Goal: Find specific page/section: Find specific page/section

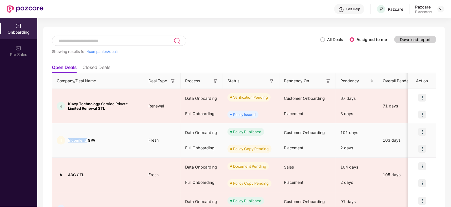
click at [85, 140] on span "Incomlend GPA" at bounding box center [81, 140] width 27 height 5
drag, startPoint x: 68, startPoint y: 141, endPoint x: 86, endPoint y: 141, distance: 18.1
click at [86, 141] on span "Incomlend GPA" at bounding box center [81, 140] width 27 height 5
copy span "Incomlend"
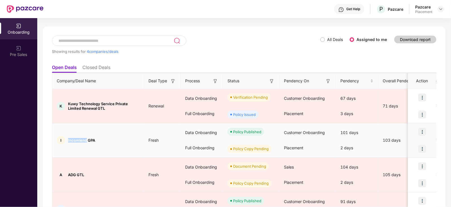
scroll to position [60, 0]
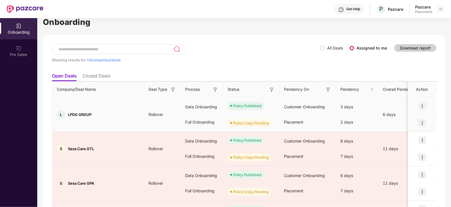
scroll to position [11, 0]
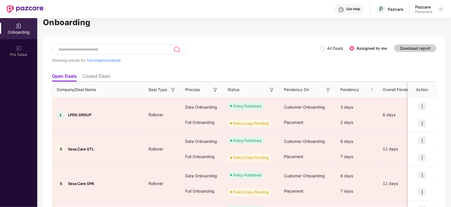
click at [89, 79] on li "Closed Deals" at bounding box center [96, 77] width 28 height 8
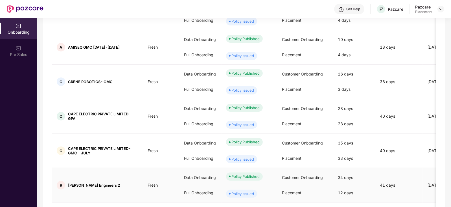
scroll to position [0, 0]
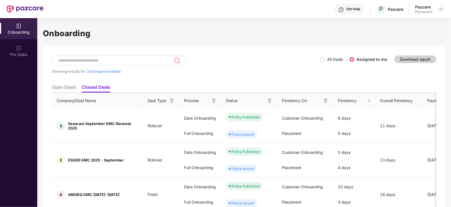
click at [73, 84] on ul "Open Deals Closed Deals" at bounding box center [244, 86] width 385 height 11
click at [73, 84] on li "Open Deals" at bounding box center [64, 88] width 24 height 8
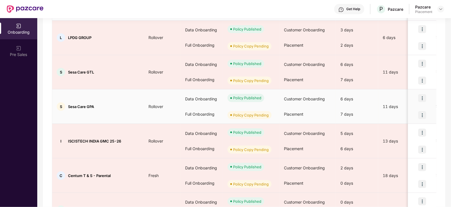
scroll to position [266, 0]
